Goal: Task Accomplishment & Management: Use online tool/utility

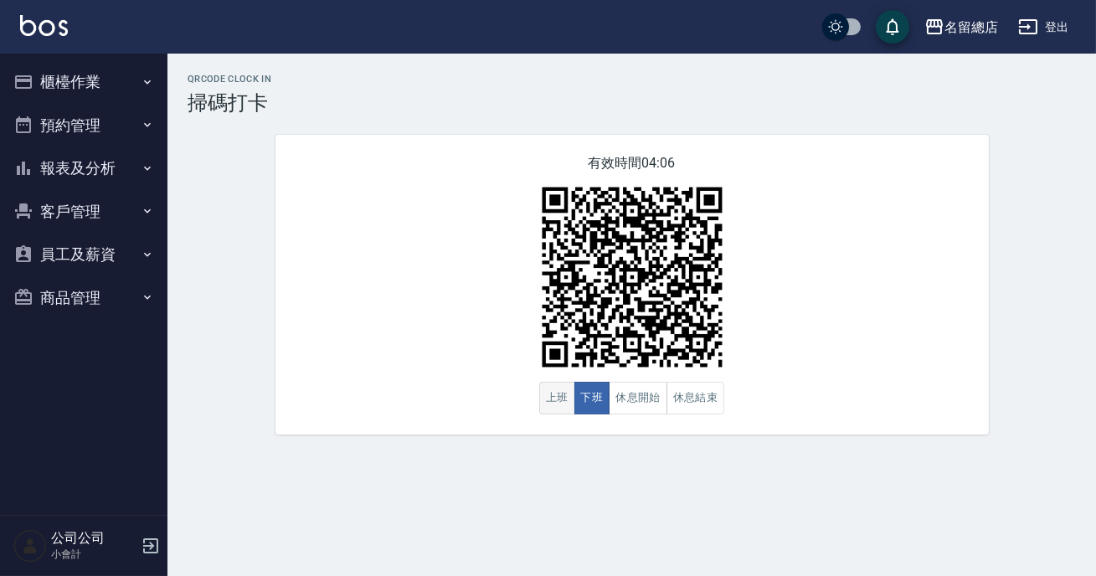
click at [569, 403] on button "上班" at bounding box center [557, 398] width 36 height 33
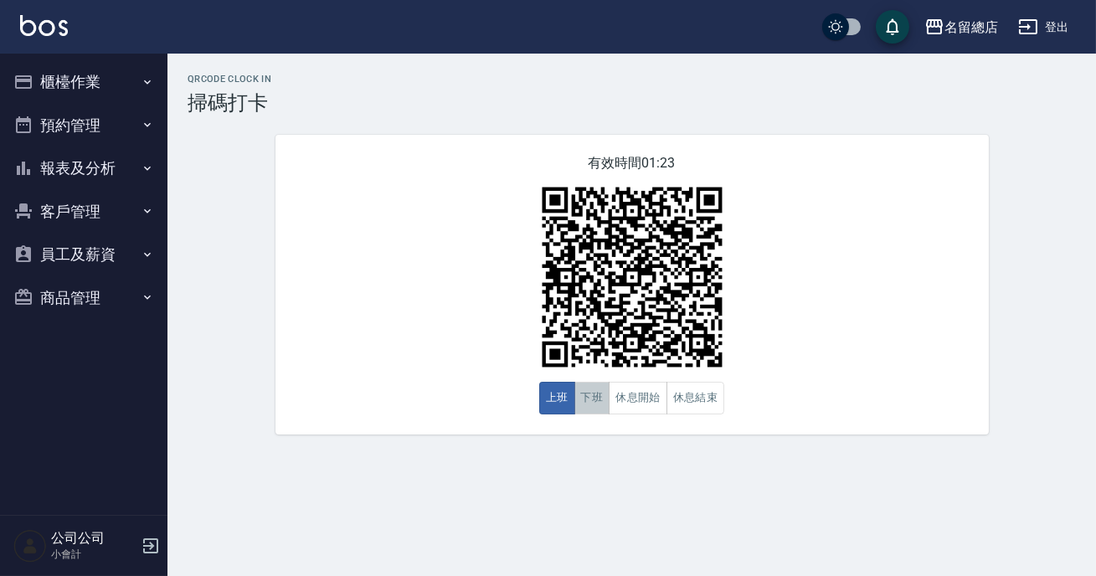
click at [595, 387] on button "下班" at bounding box center [592, 398] width 36 height 33
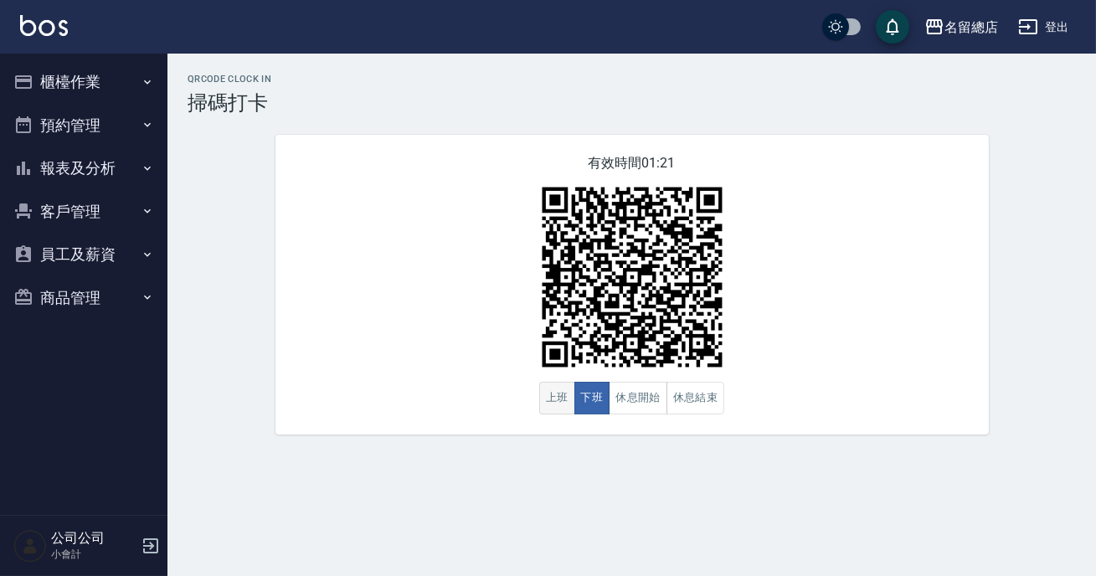
click at [544, 410] on button "上班" at bounding box center [557, 398] width 36 height 33
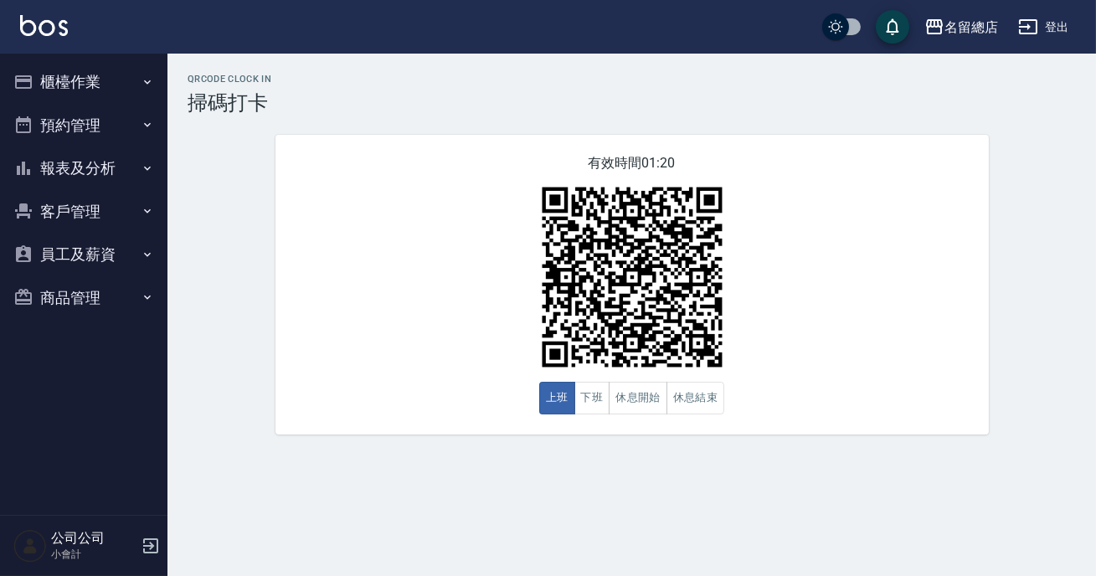
click at [174, 301] on div "QRcode Clock In 掃碼打卡 有效時間 01:20 上班 下班 休息開始 休息結束" at bounding box center [631, 254] width 929 height 361
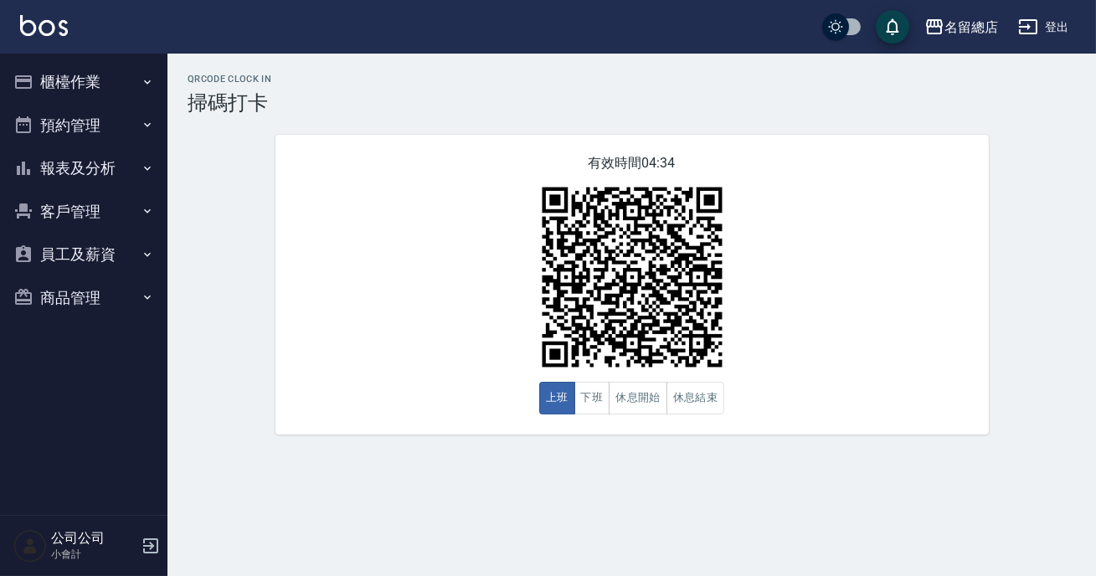
click at [147, 167] on icon "button" at bounding box center [147, 168] width 13 height 13
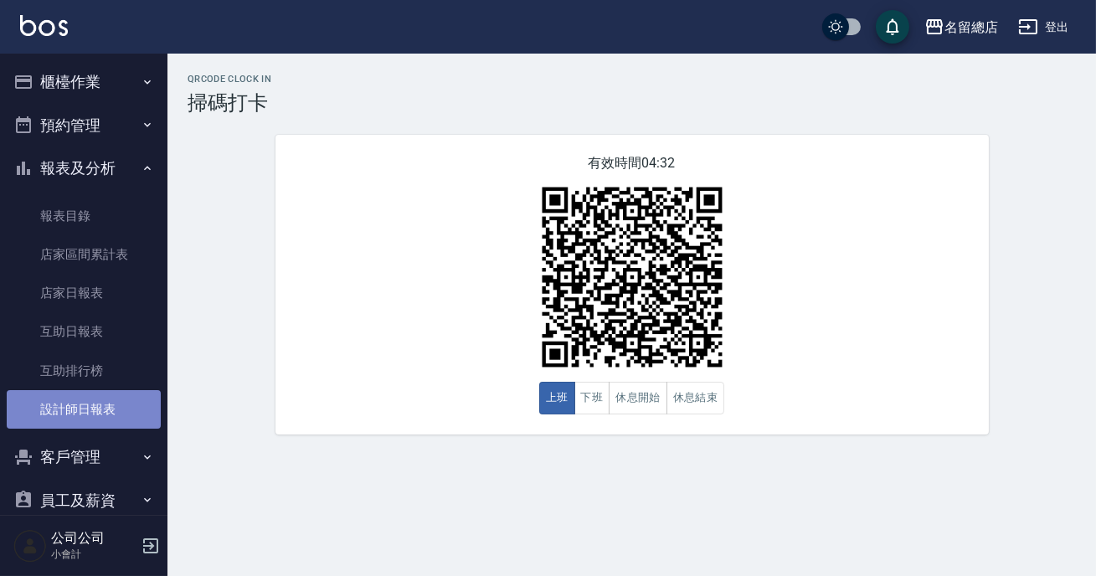
click at [121, 418] on link "設計師日報表" at bounding box center [84, 409] width 154 height 39
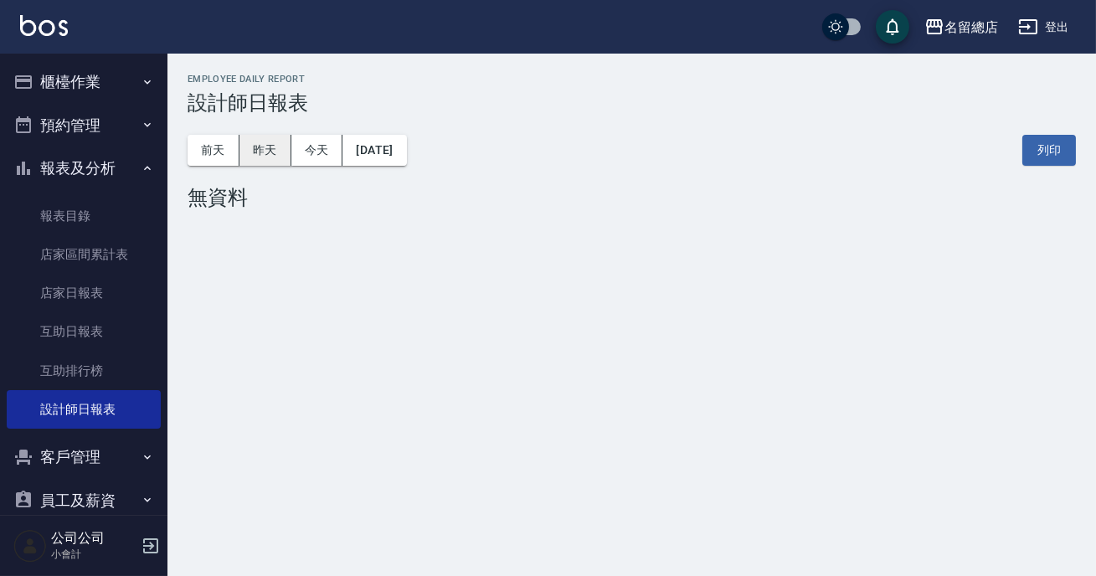
click at [265, 151] on button "昨天" at bounding box center [265, 150] width 52 height 31
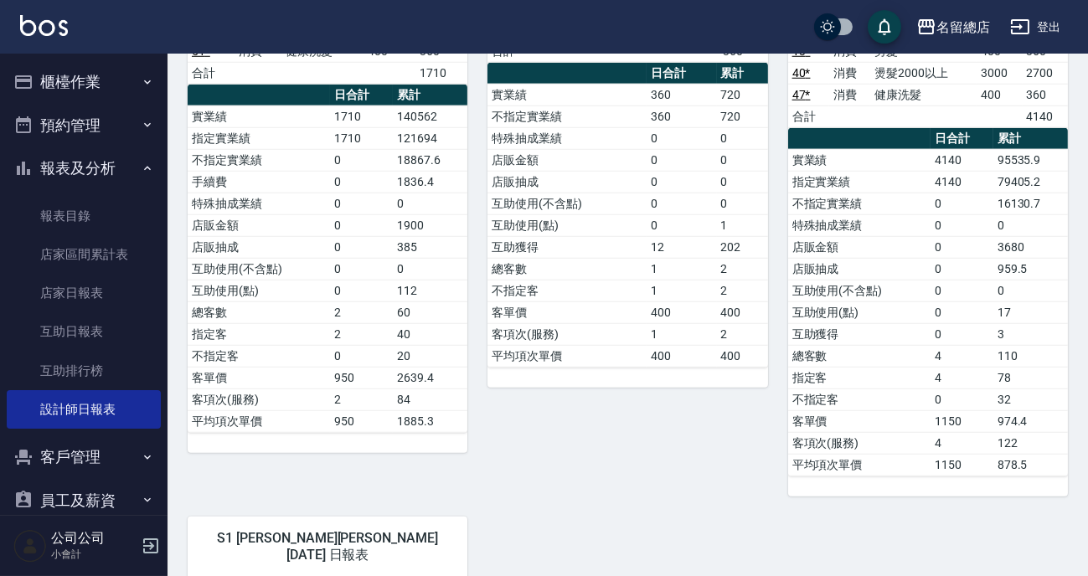
scroll to position [2284, 0]
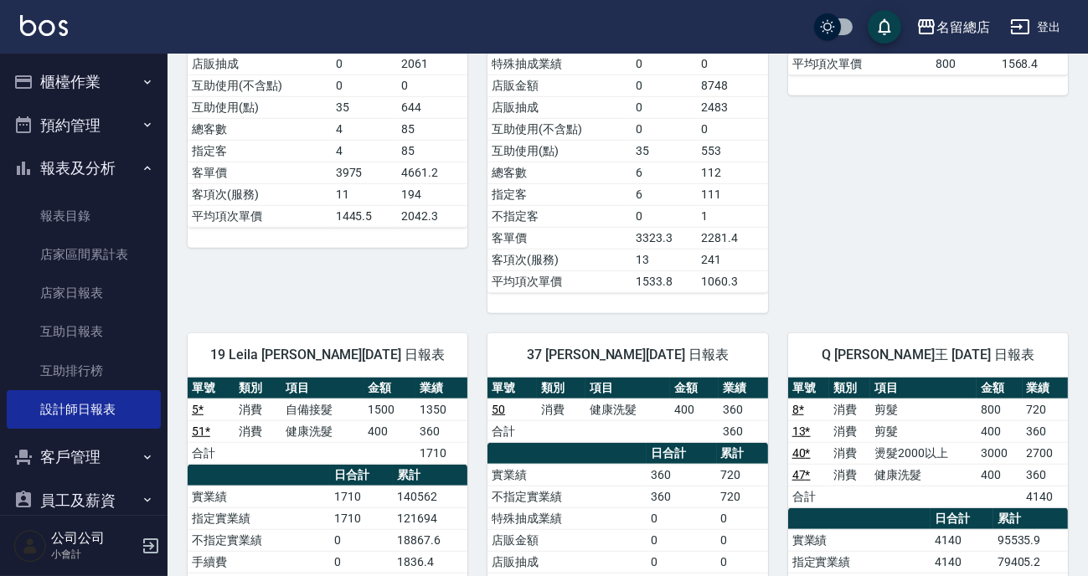
click at [132, 169] on button "報表及分析" at bounding box center [84, 169] width 154 height 44
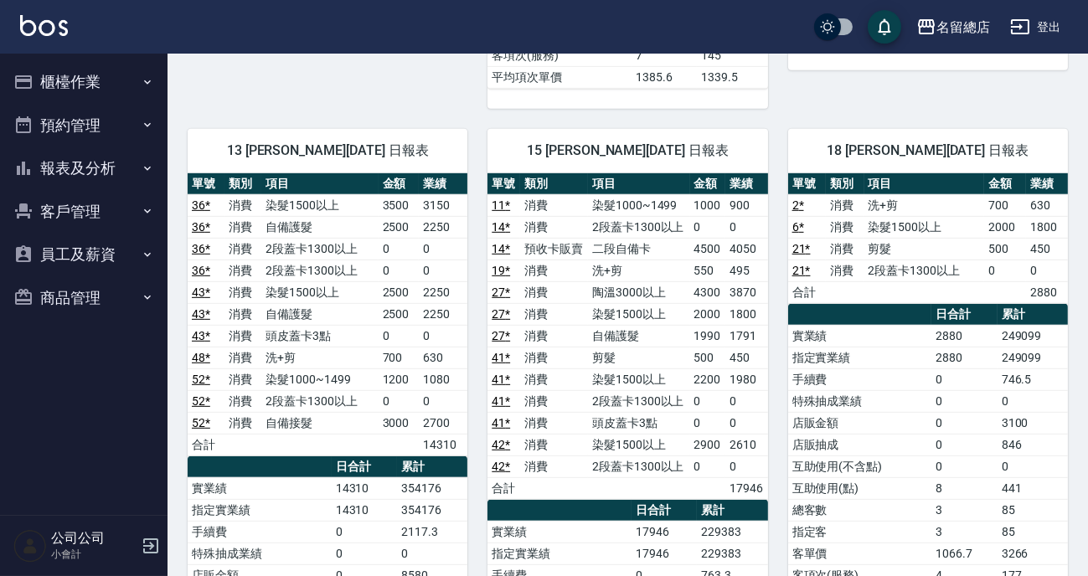
scroll to position [1522, 0]
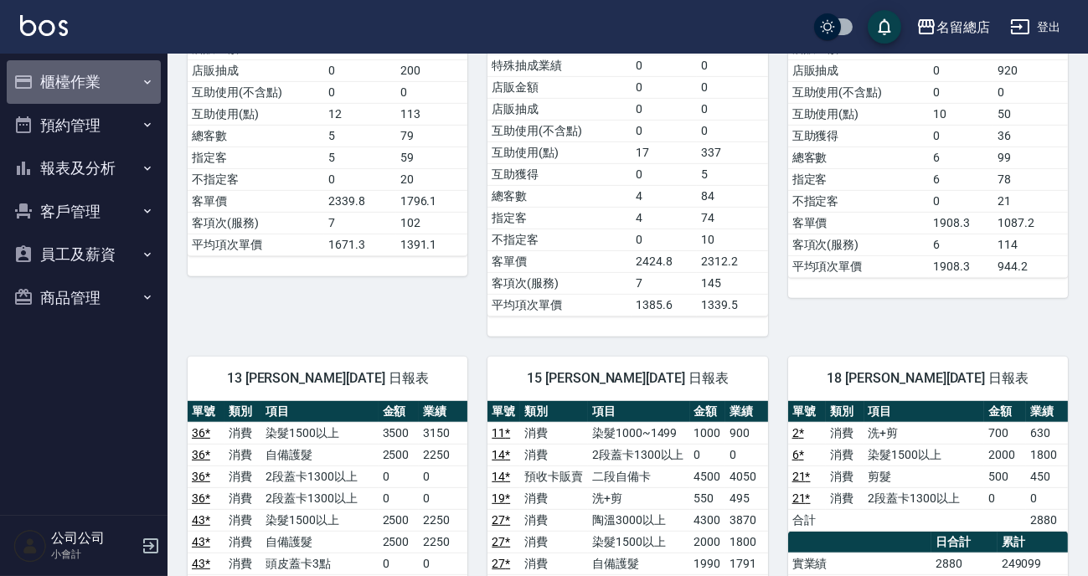
click at [142, 82] on icon "button" at bounding box center [147, 81] width 13 height 13
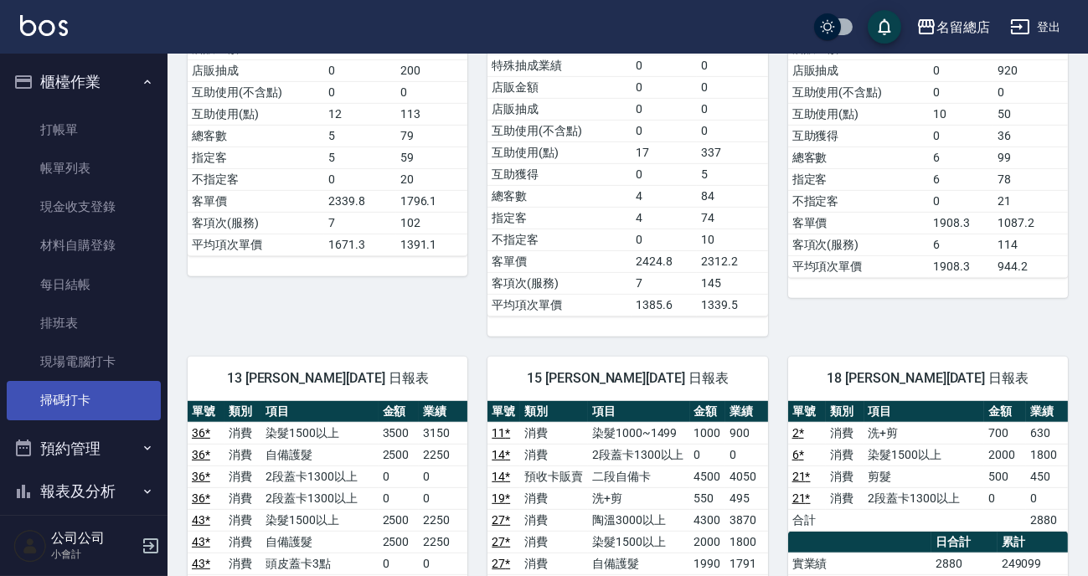
click at [90, 397] on link "掃碼打卡" at bounding box center [84, 400] width 154 height 39
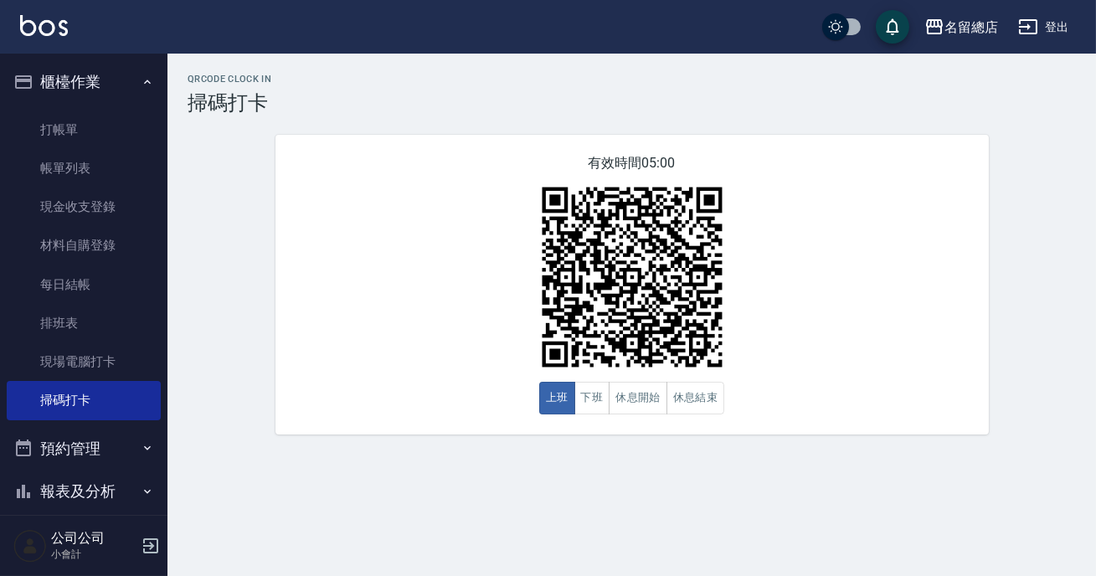
click at [264, 318] on div "有效時間 05:00 上班 下班 休息開始 休息結束" at bounding box center [632, 285] width 754 height 300
